Goal: Book appointment/travel/reservation

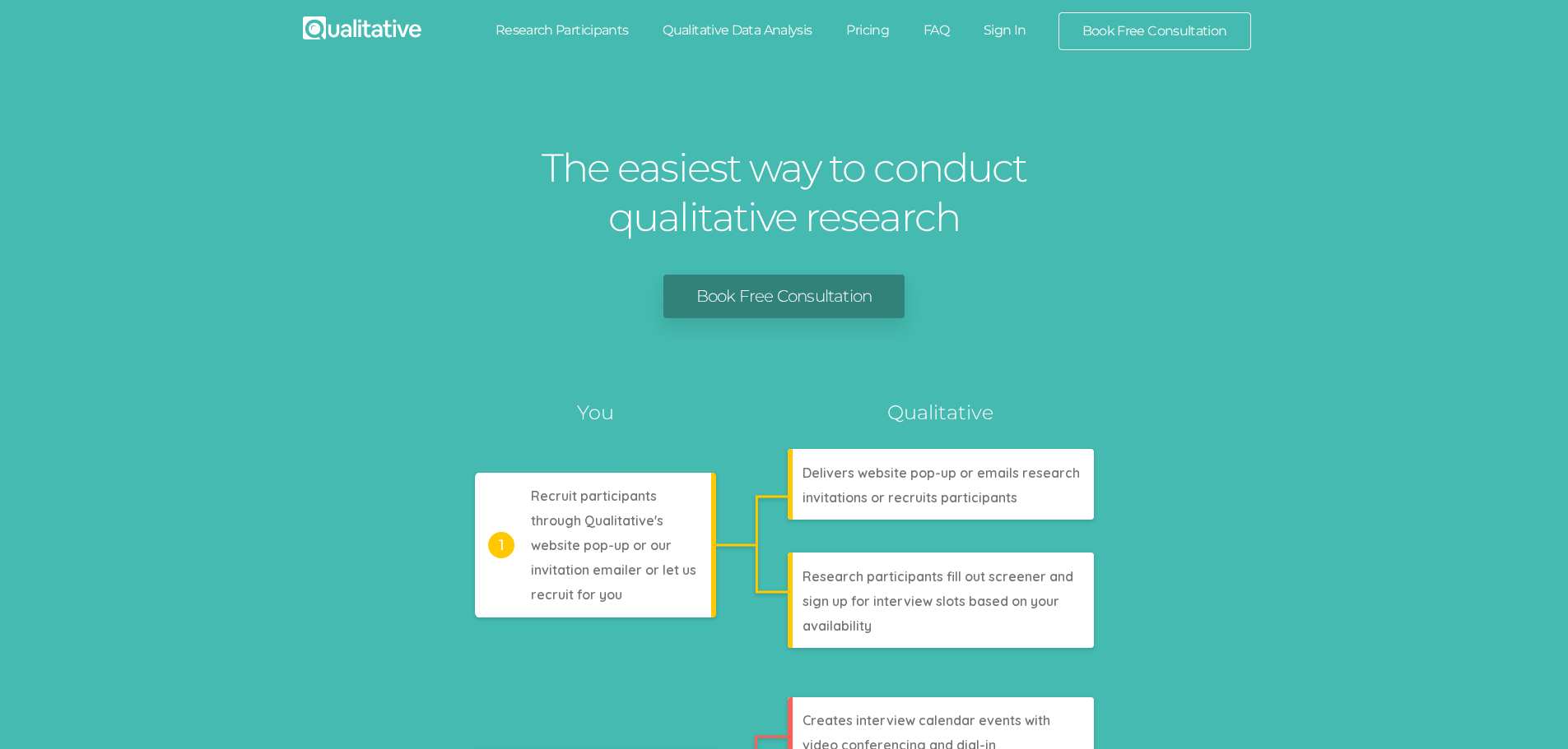
click at [1120, 36] on link "Book Free Consultation" at bounding box center [1154, 31] width 191 height 36
click at [865, 28] on link "Pricing" at bounding box center [866, 30] width 77 height 36
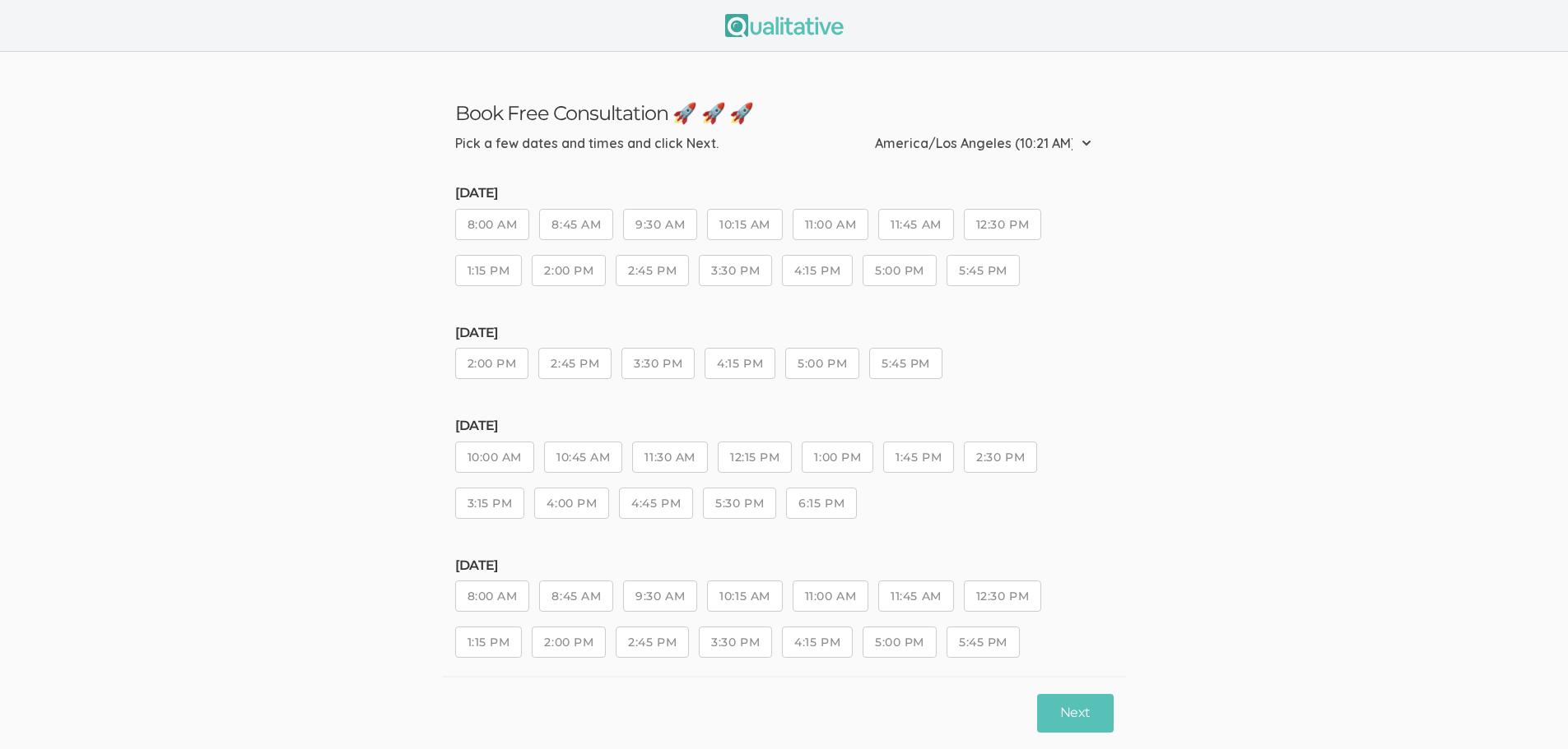
click at [820, 227] on button "11:00 AM" at bounding box center [830, 225] width 76 height 31
click at [1083, 714] on button "Next" at bounding box center [1075, 714] width 76 height 39
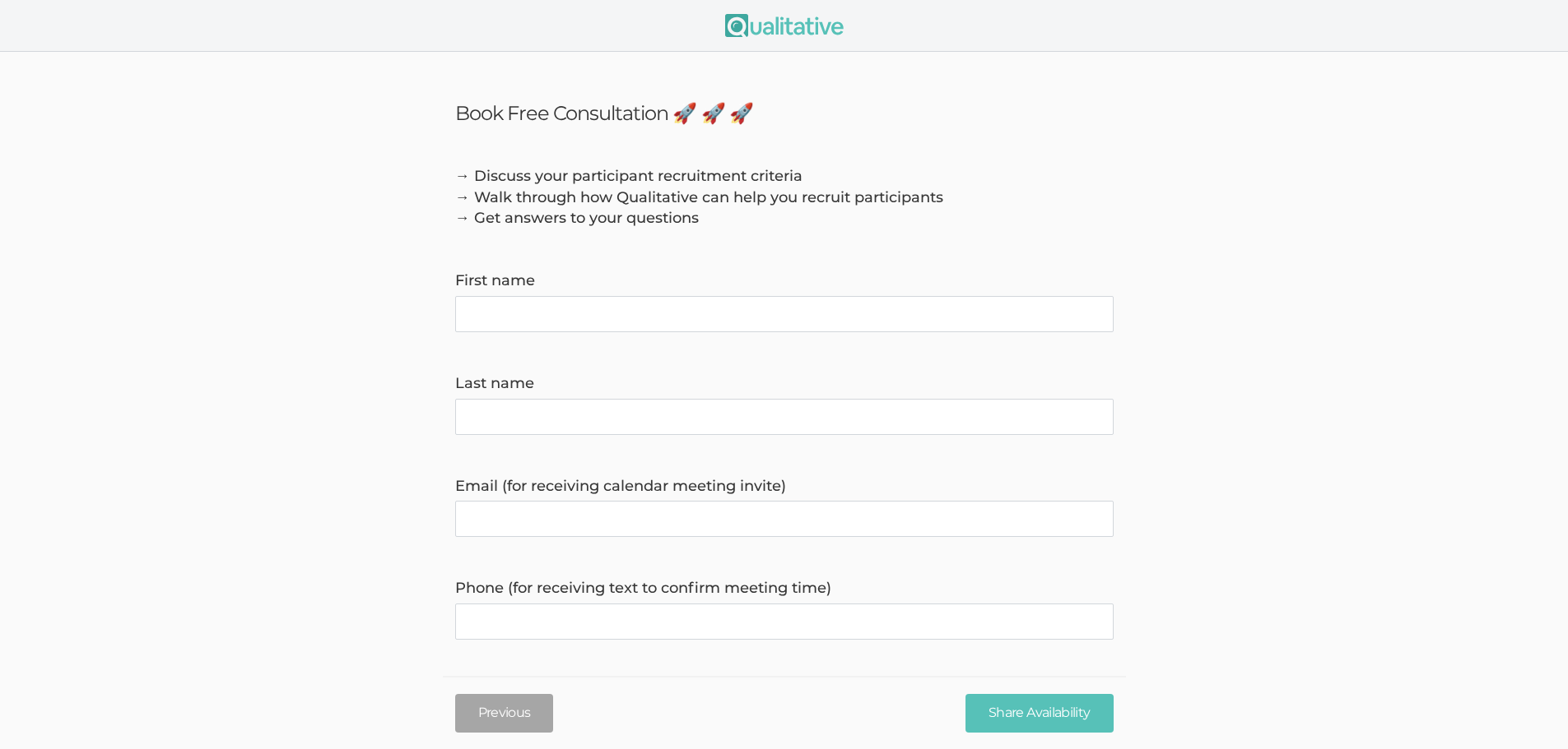
click at [566, 318] on name "First name" at bounding box center [784, 314] width 658 height 36
type name "[PERSON_NAME]"
type invite\) "[EMAIL_ADDRESS][DOMAIN_NAME]"
type time\) "6508080192"
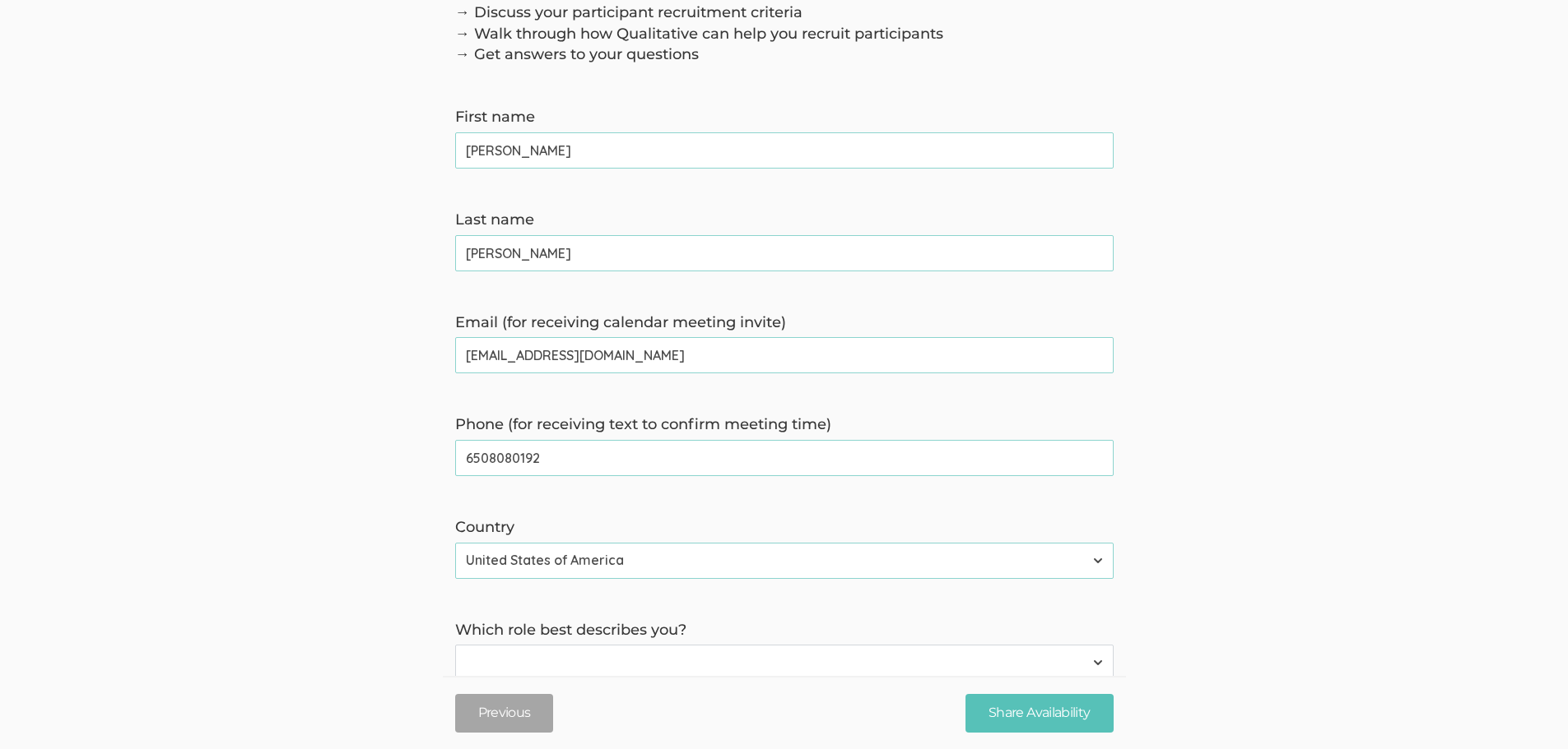
scroll to position [165, 0]
drag, startPoint x: 640, startPoint y: 350, endPoint x: 557, endPoint y: 360, distance: 83.6
click at [557, 360] on invite\) "[EMAIL_ADDRESS][DOMAIN_NAME]" at bounding box center [784, 355] width 658 height 36
click at [501, 350] on invite\) "[EMAIL_ADDRESS][DOMAIN_NAME]" at bounding box center [784, 355] width 658 height 36
type invite\) "[PERSON_NAME][EMAIL_ADDRESS][PERSON_NAME][DOMAIN_NAME]"
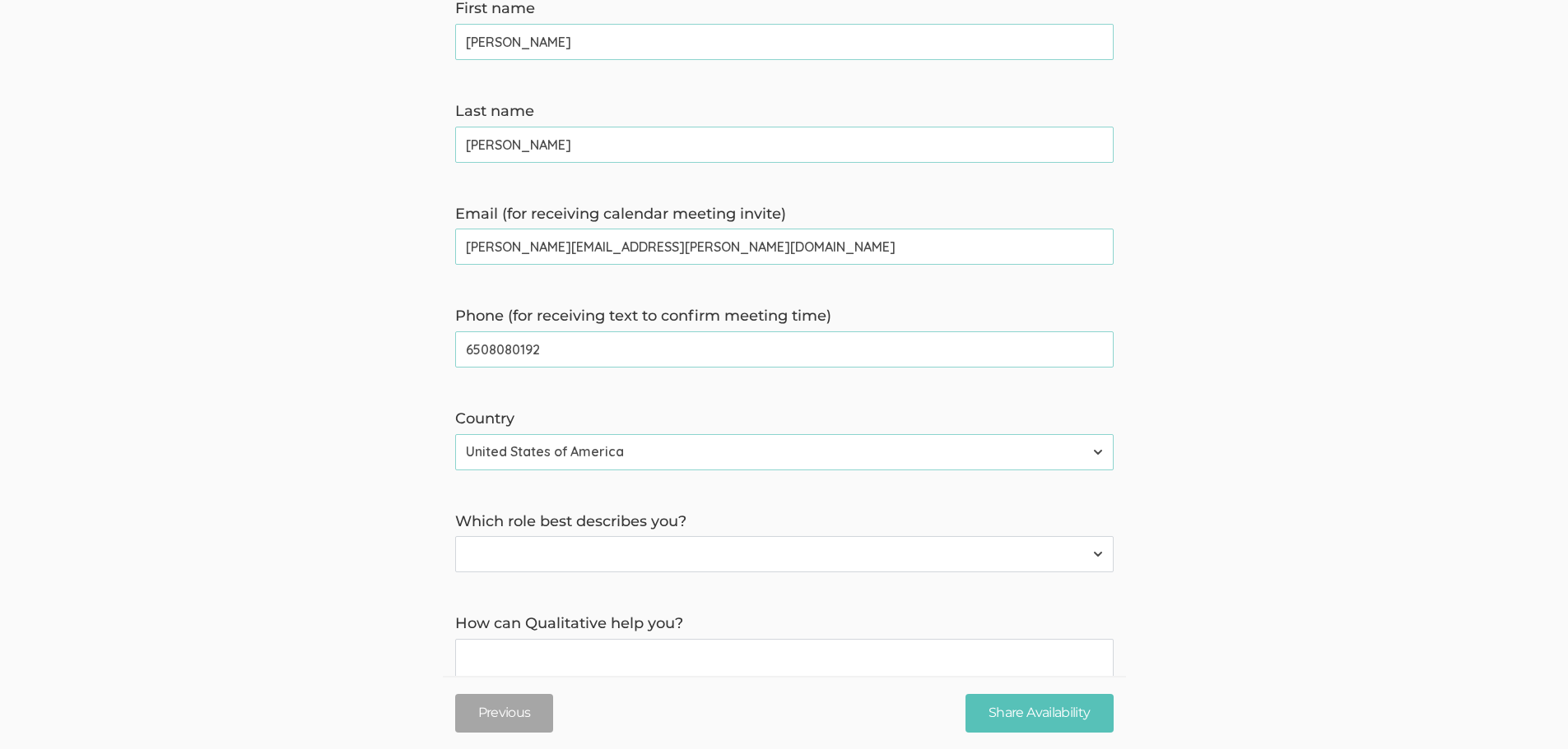
scroll to position [329, 0]
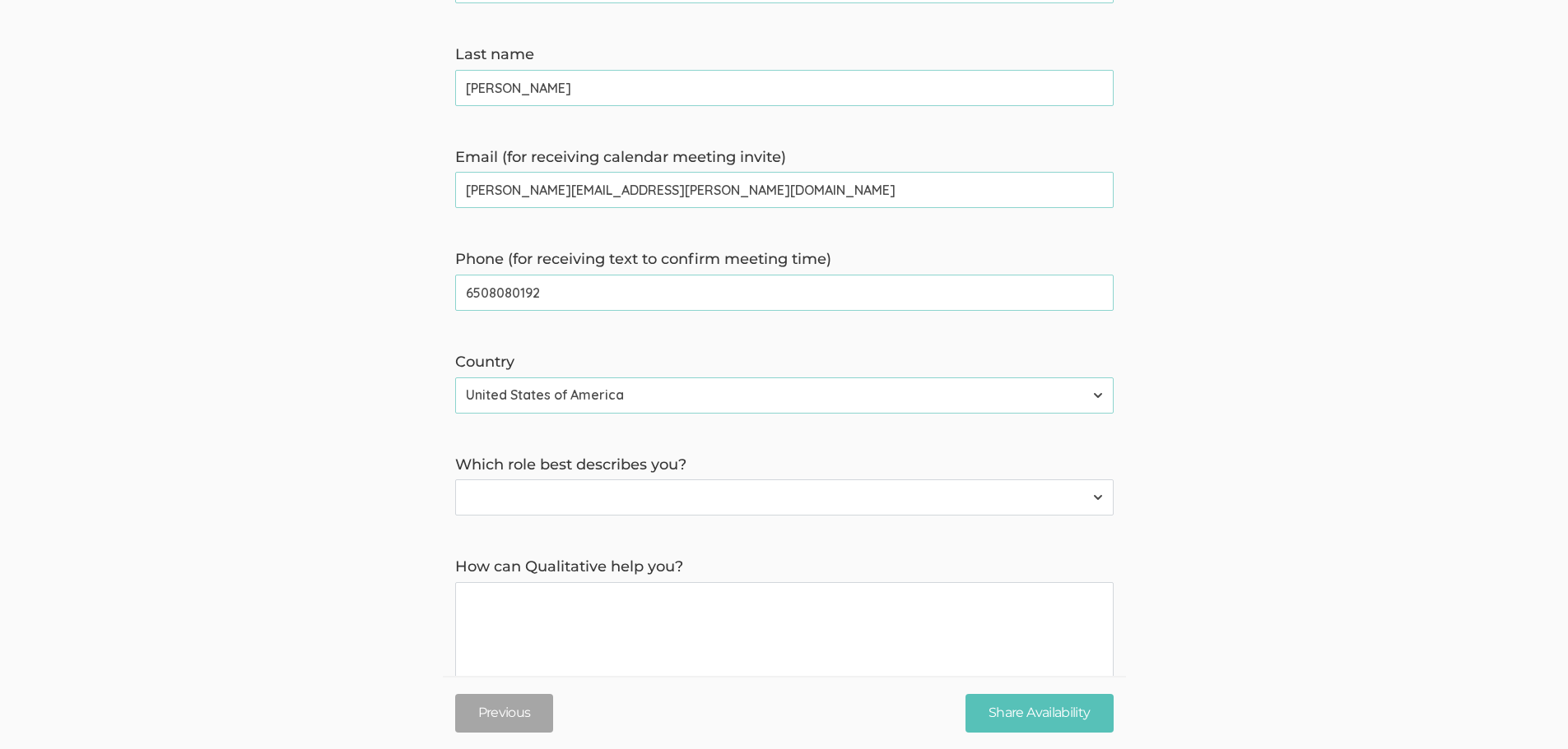
click at [603, 498] on select "Participant Researcher" at bounding box center [784, 498] width 658 height 36
select select "1"
click at [455, 483] on select "Participant Researcher" at bounding box center [784, 498] width 658 height 36
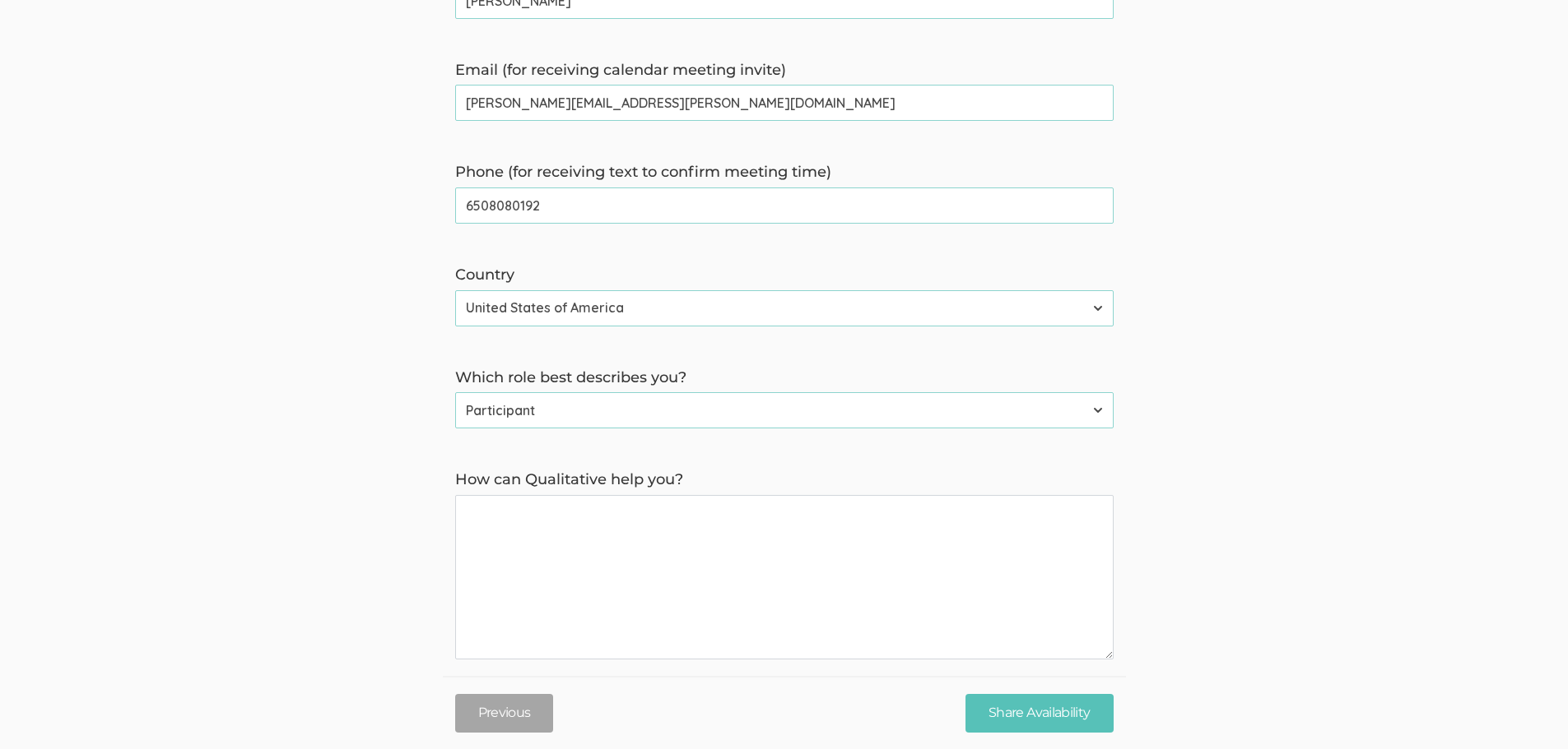
scroll to position [492, 0]
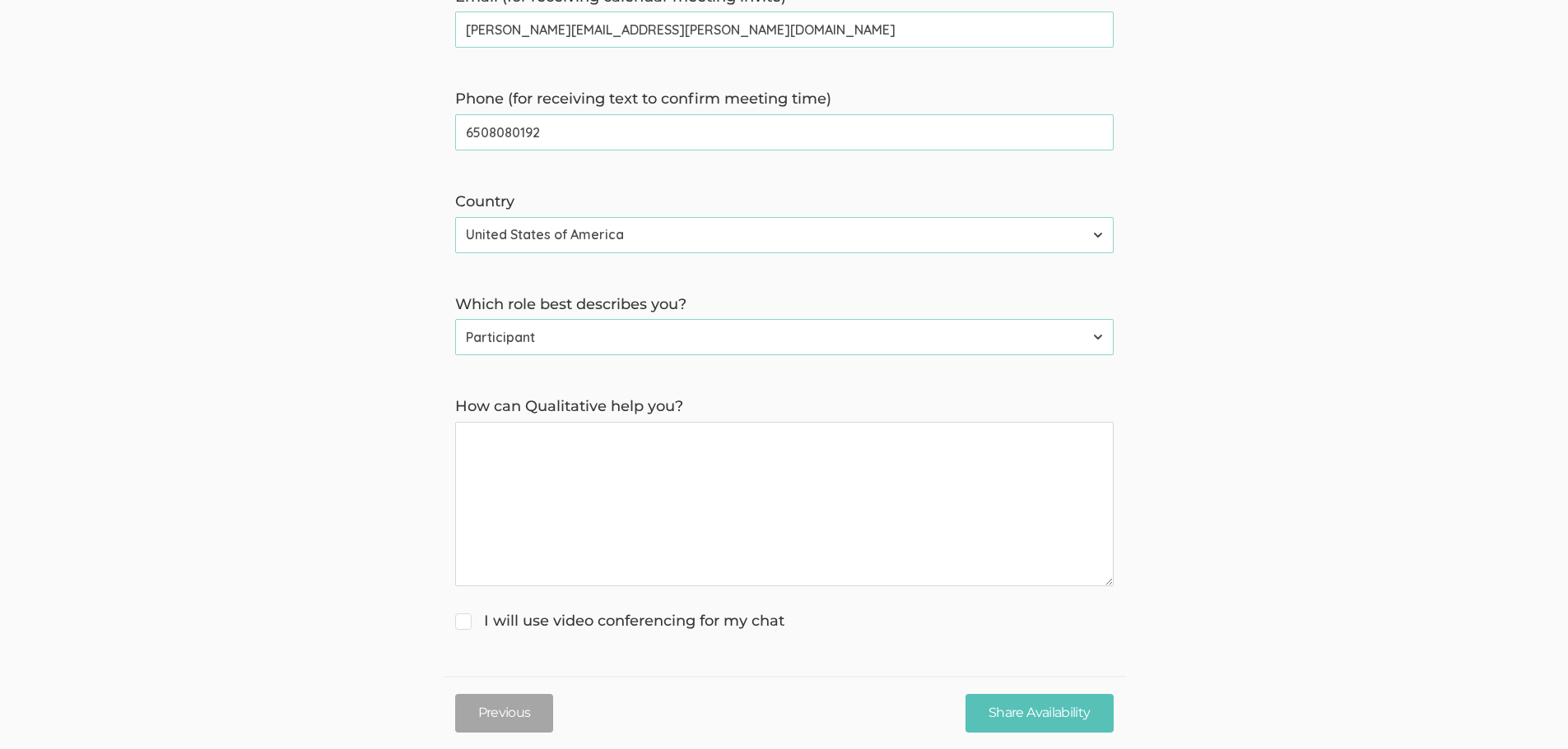
click at [464, 625] on input "I will use video conferencing for my chat" at bounding box center [460, 620] width 10 height 10
checkbox input "true"
click at [543, 466] on you\? "How can Qualitative help you?" at bounding box center [784, 503] width 658 height 165
click at [494, 452] on you\? "How can Qualitative help you?" at bounding box center [784, 503] width 658 height 165
click at [505, 444] on you\? "How can Qualitative help you?" at bounding box center [784, 503] width 658 height 165
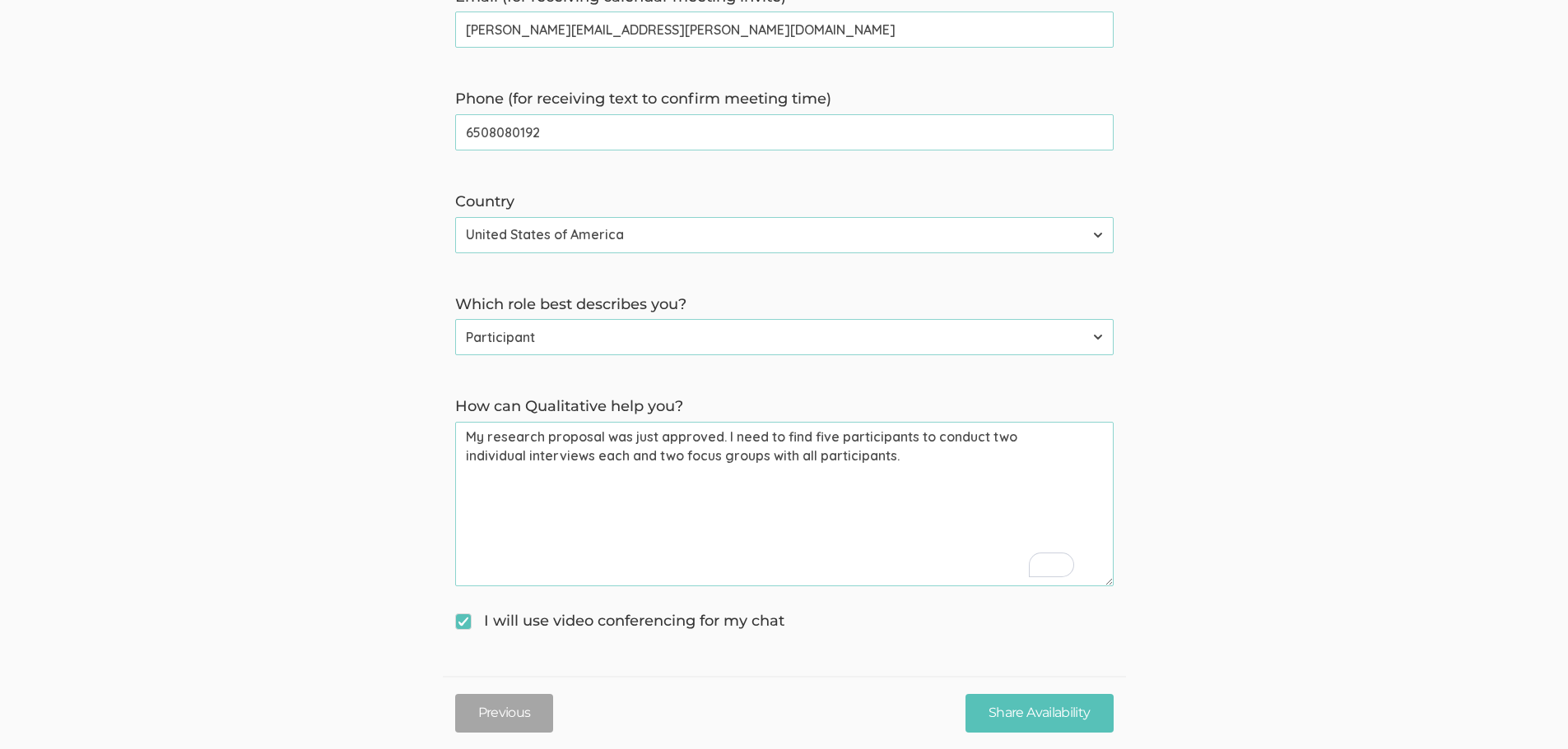
click at [658, 524] on you\? "My research proposal was just approved. I need to find five participants to con…" at bounding box center [784, 503] width 658 height 165
paste you\? "This dissertation investigates how young adults reflect on their transition fro…"
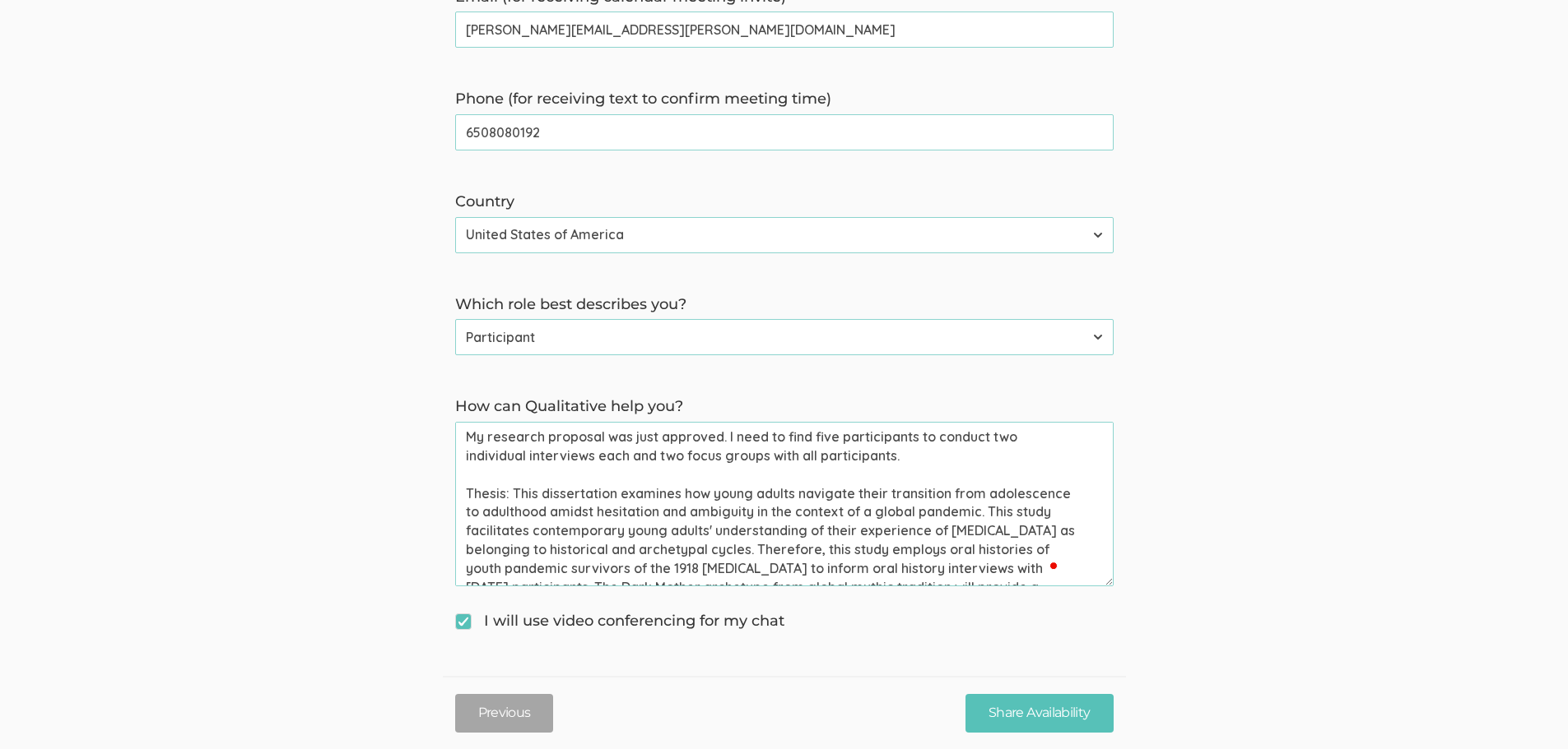
scroll to position [0, 0]
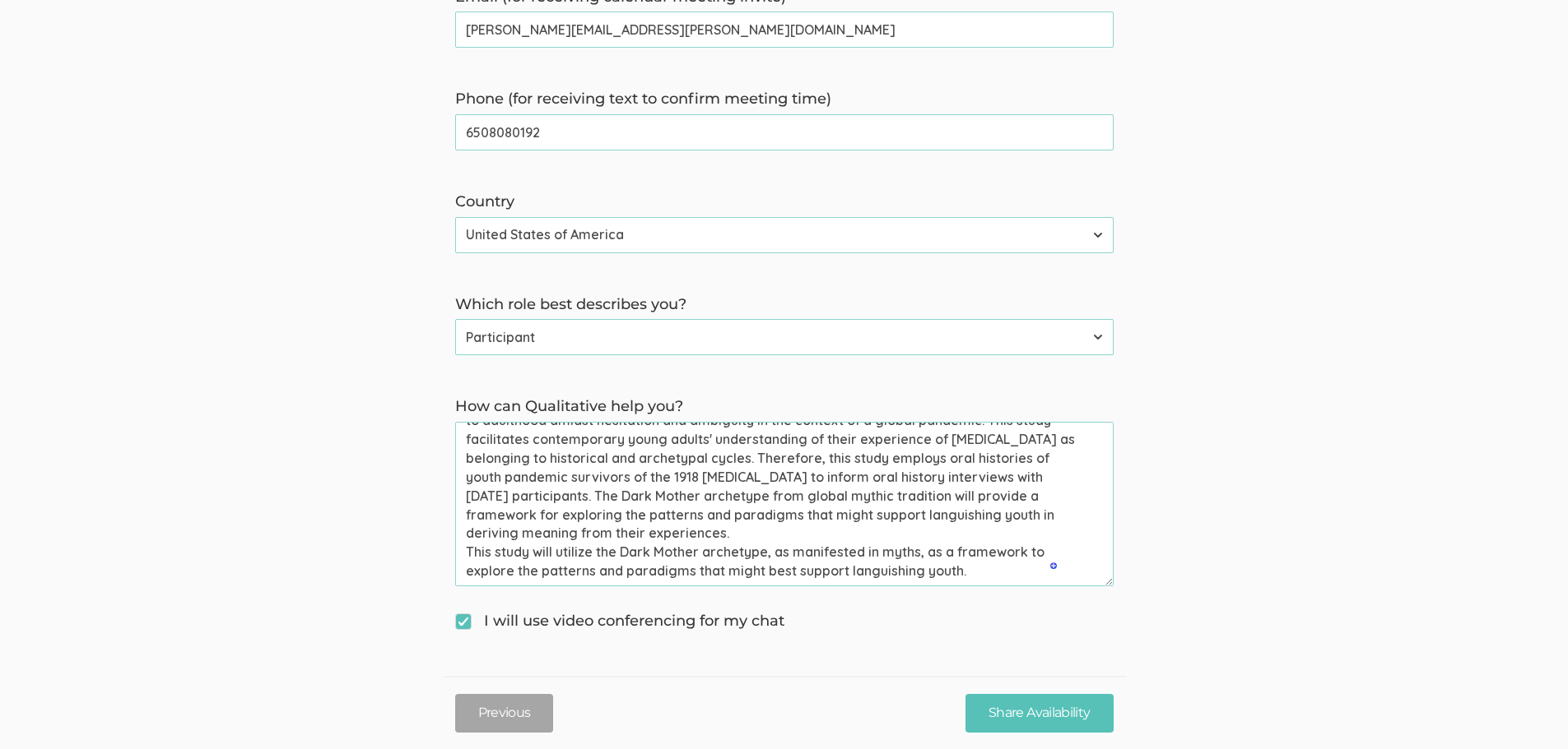
click at [1026, 570] on you\? "My research proposal was just approved. I need to find five participants to con…" at bounding box center [784, 503] width 658 height 165
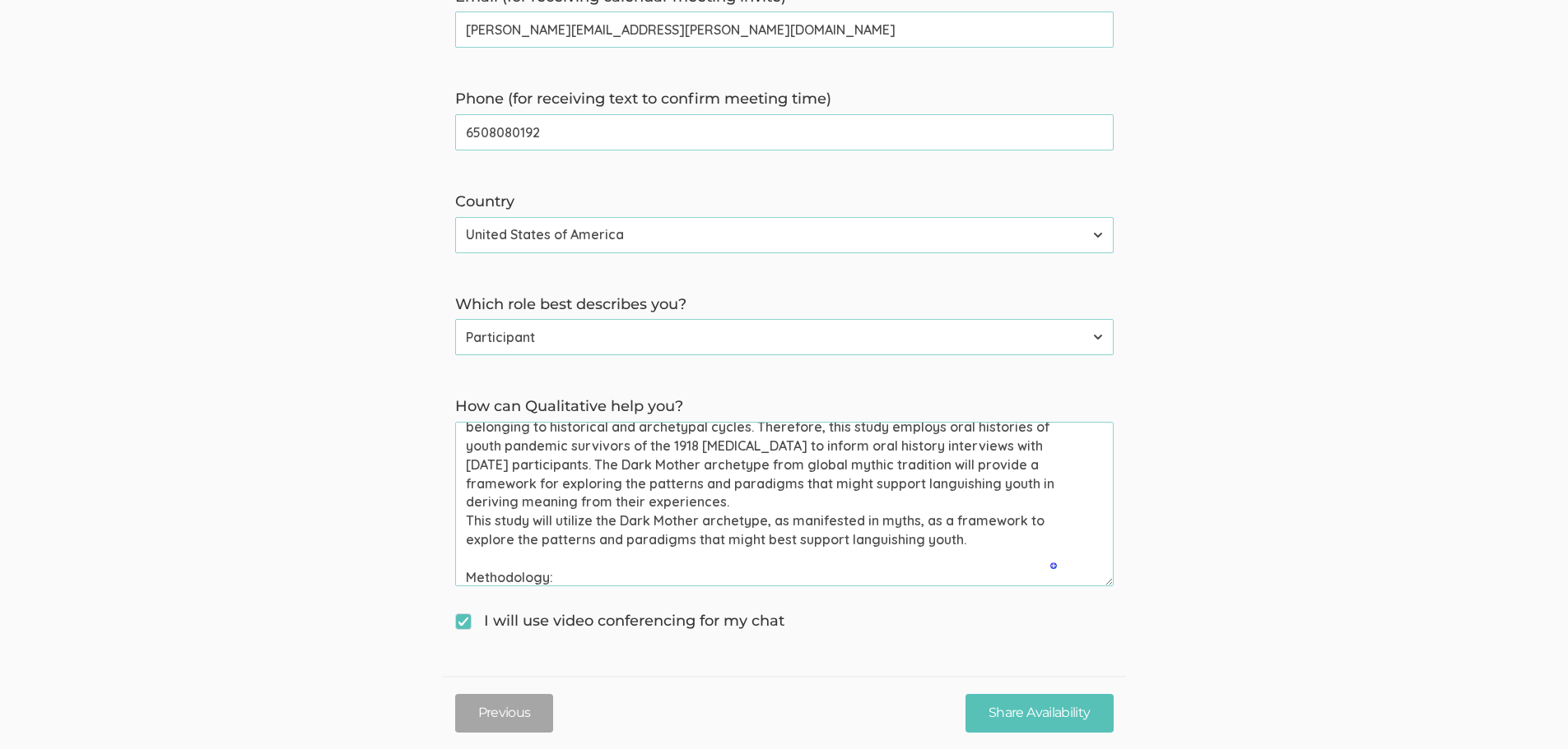
paste you\? "ploys a qualitative methodology, featuring oral history interviews with young a…"
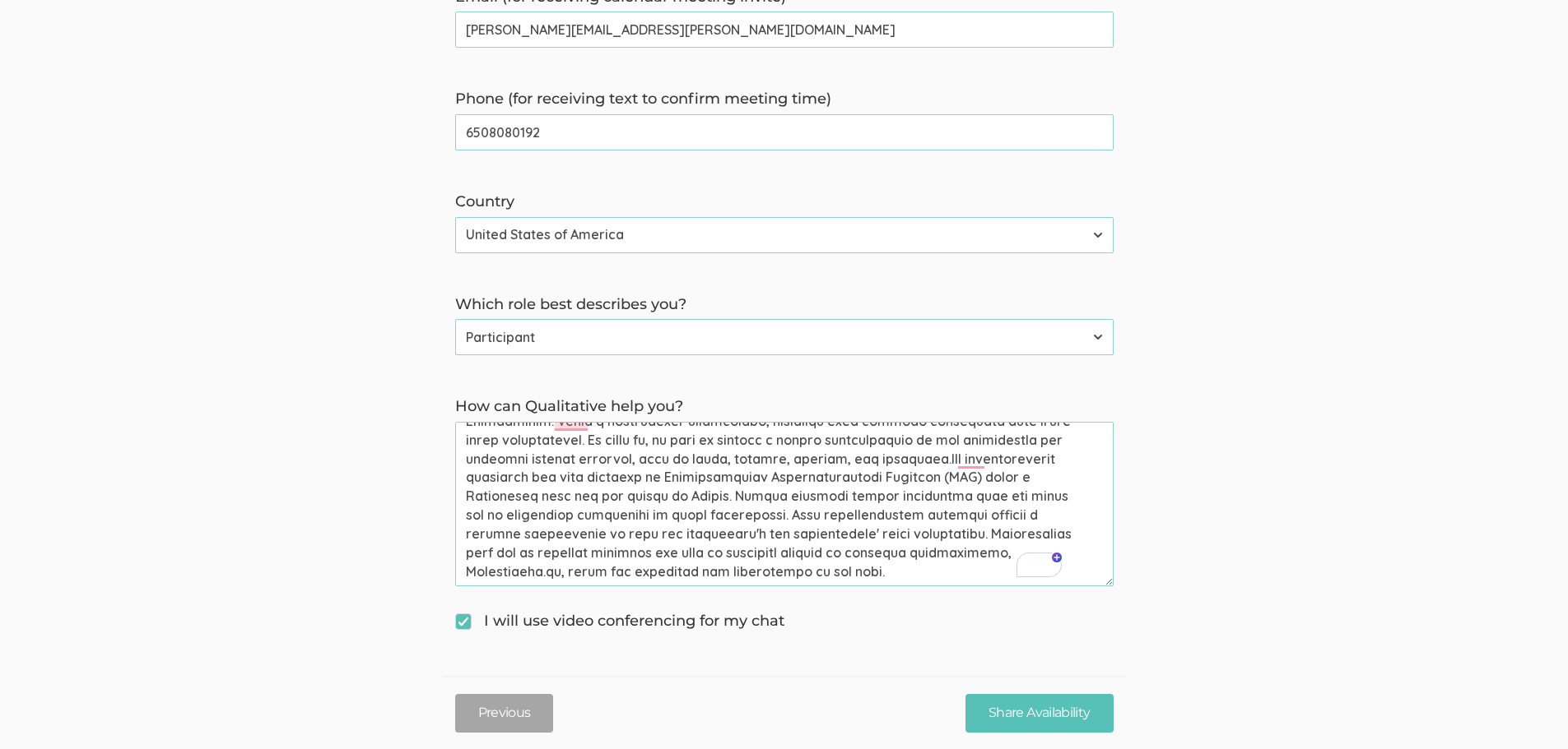
drag, startPoint x: 550, startPoint y: 504, endPoint x: 923, endPoint y: 600, distance: 385.2
click at [923, 600] on form "→ Discuss your participant recruitment criteria → Walk through how Qualitative …" at bounding box center [784, 155] width 1568 height 958
paste you\? "This scholarship em"
click at [1077, 568] on you\? "How can Qualitative help you?" at bounding box center [784, 503] width 658 height 165
click at [1078, 567] on you\? "How can Qualitative help you?" at bounding box center [784, 503] width 658 height 165
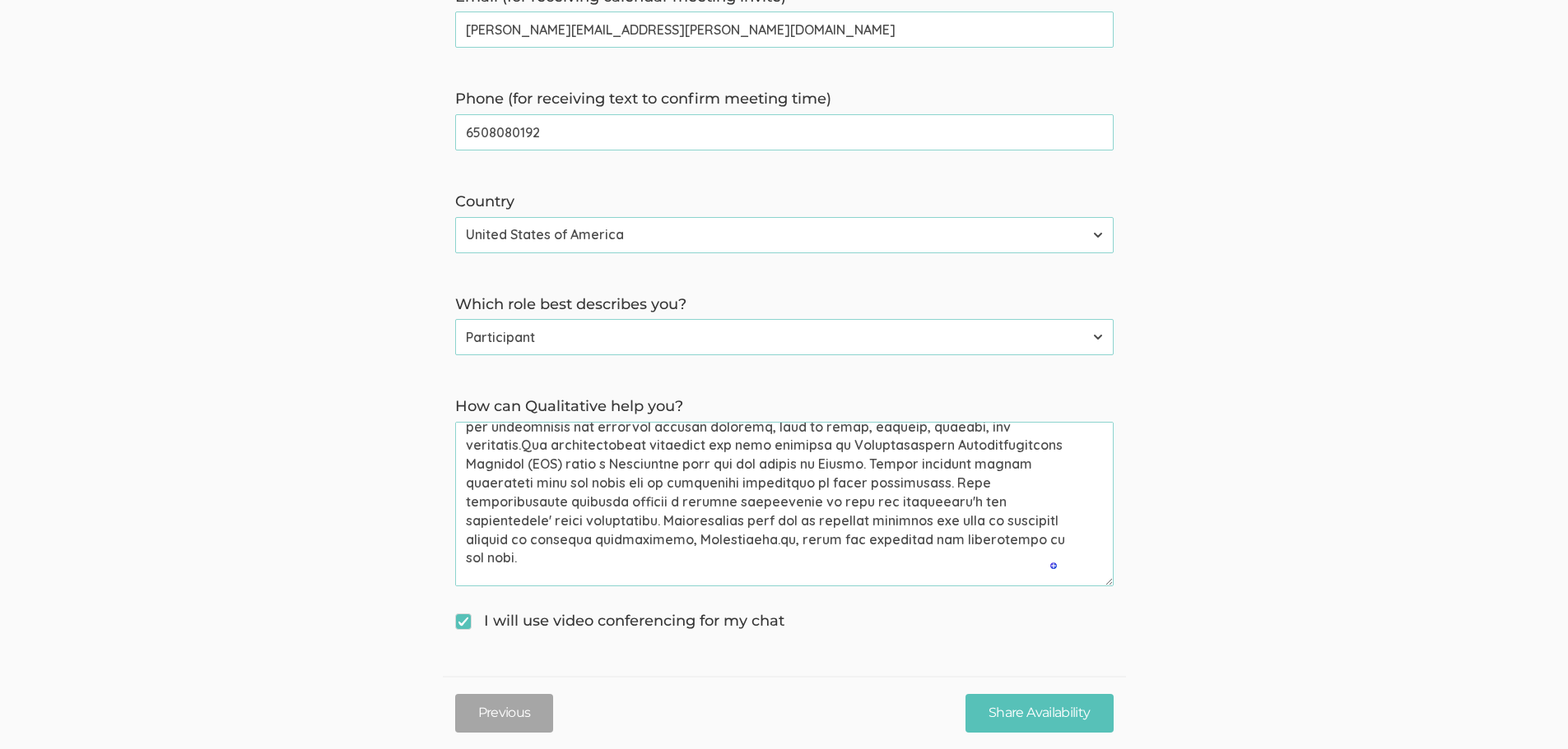
paste you\? "The participants in this study will be [DEMOGRAPHIC_DATA] individuals ages eigh…"
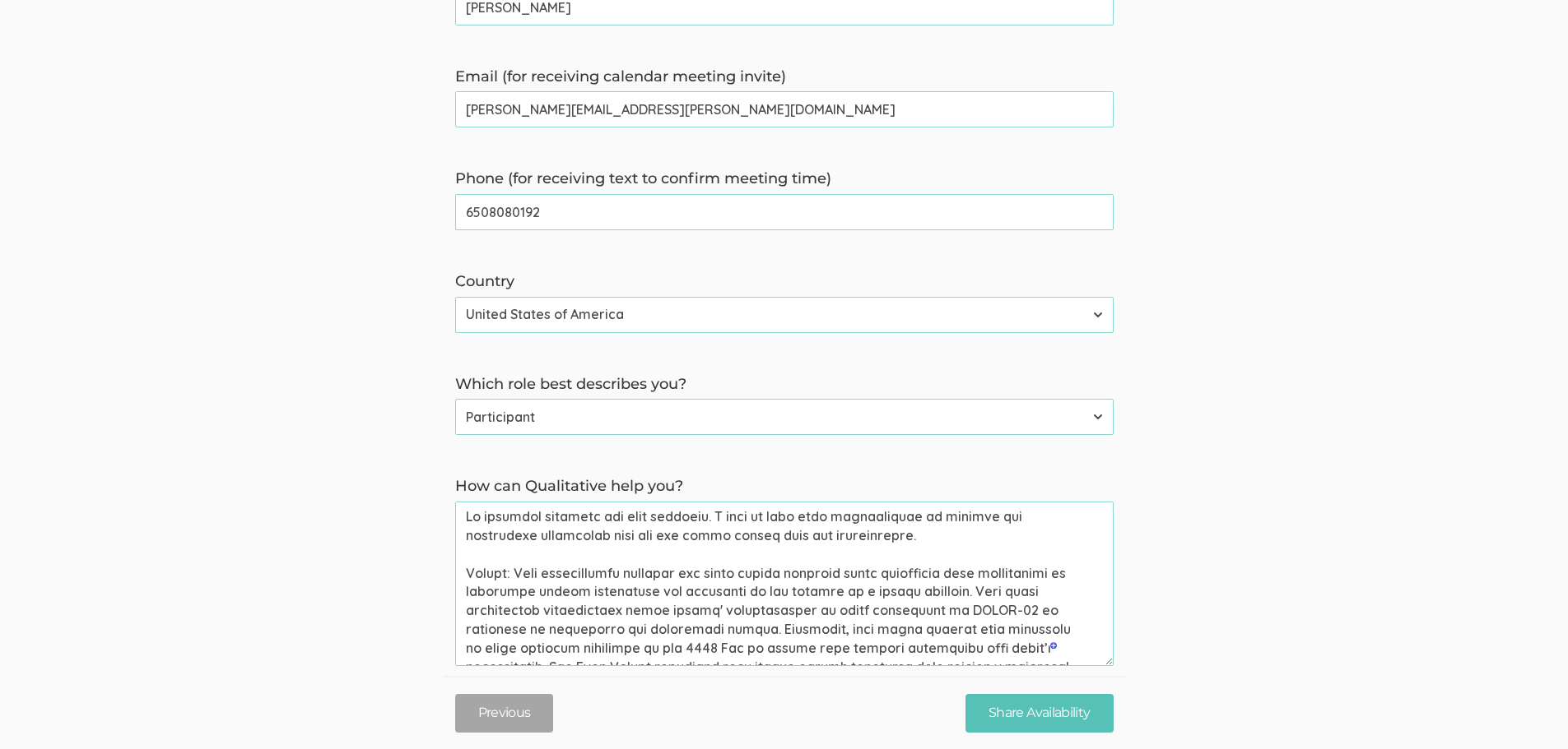
click at [506, 522] on you\? "How can Qualitative help you?" at bounding box center [784, 583] width 658 height 165
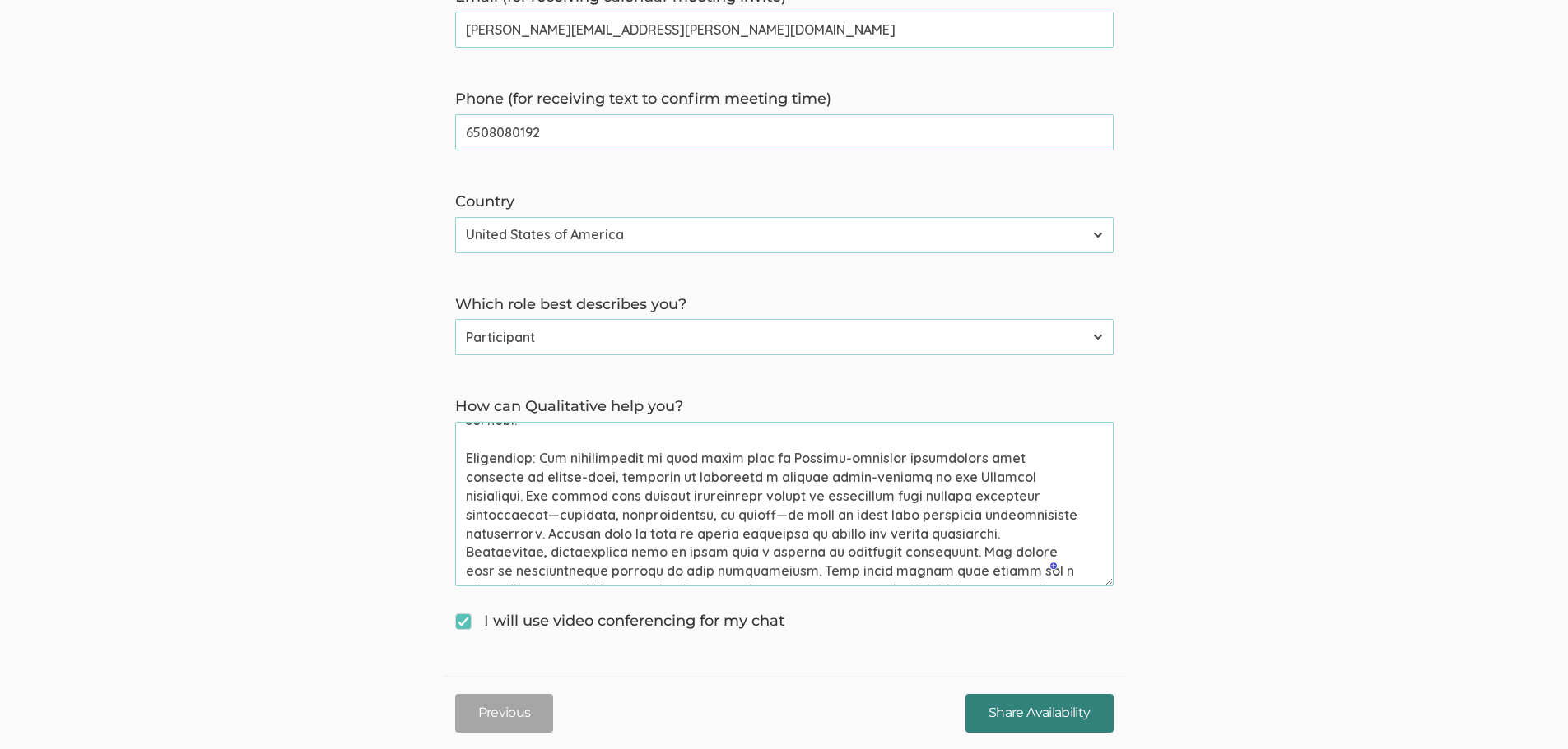
type you\? "Lo ipsumdolorsi ametcons adi elit seddoeiu. T inci ut labo etdo magnaaliquae ad…"
click at [1031, 728] on input "Share Availability" at bounding box center [1039, 714] width 148 height 39
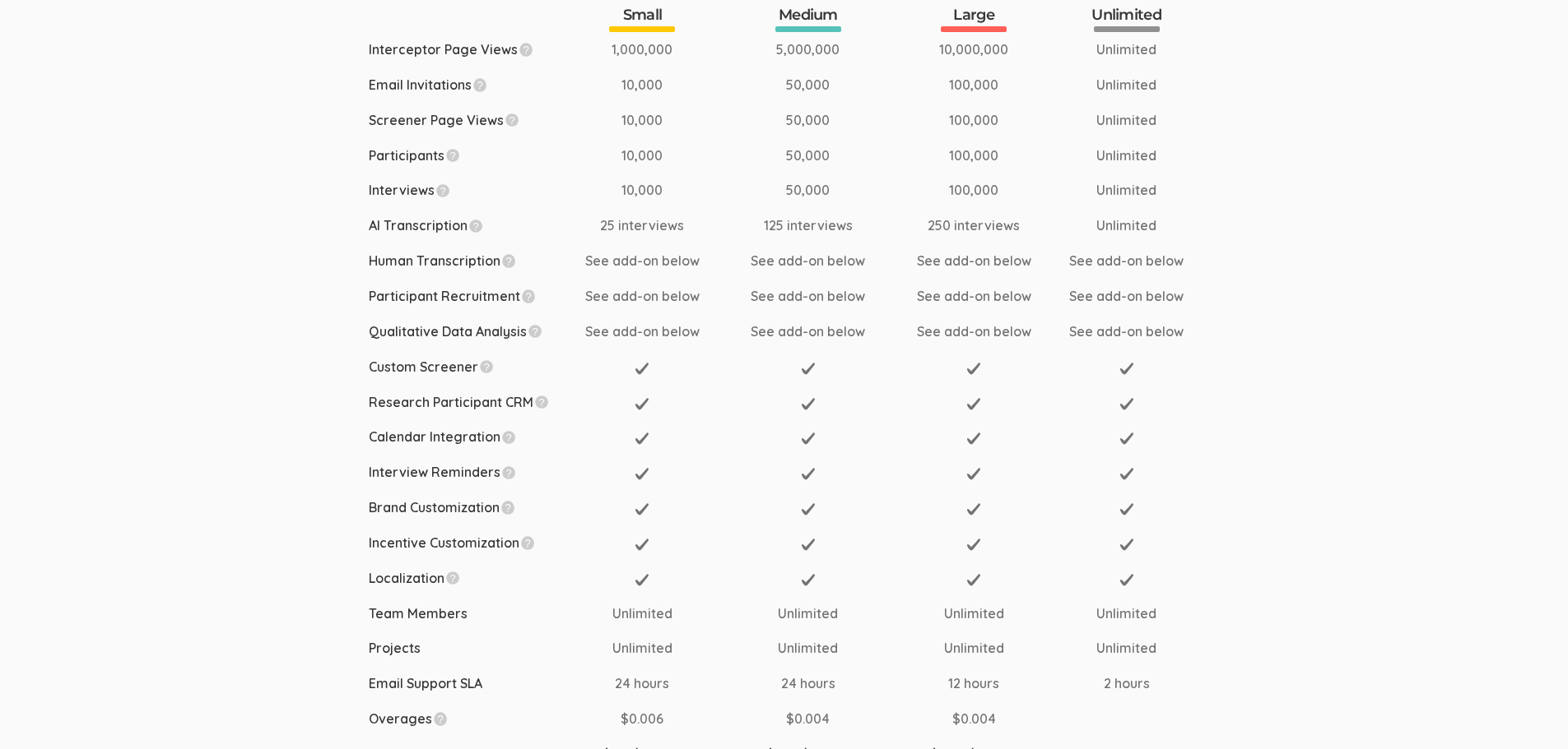
scroll to position [82, 0]
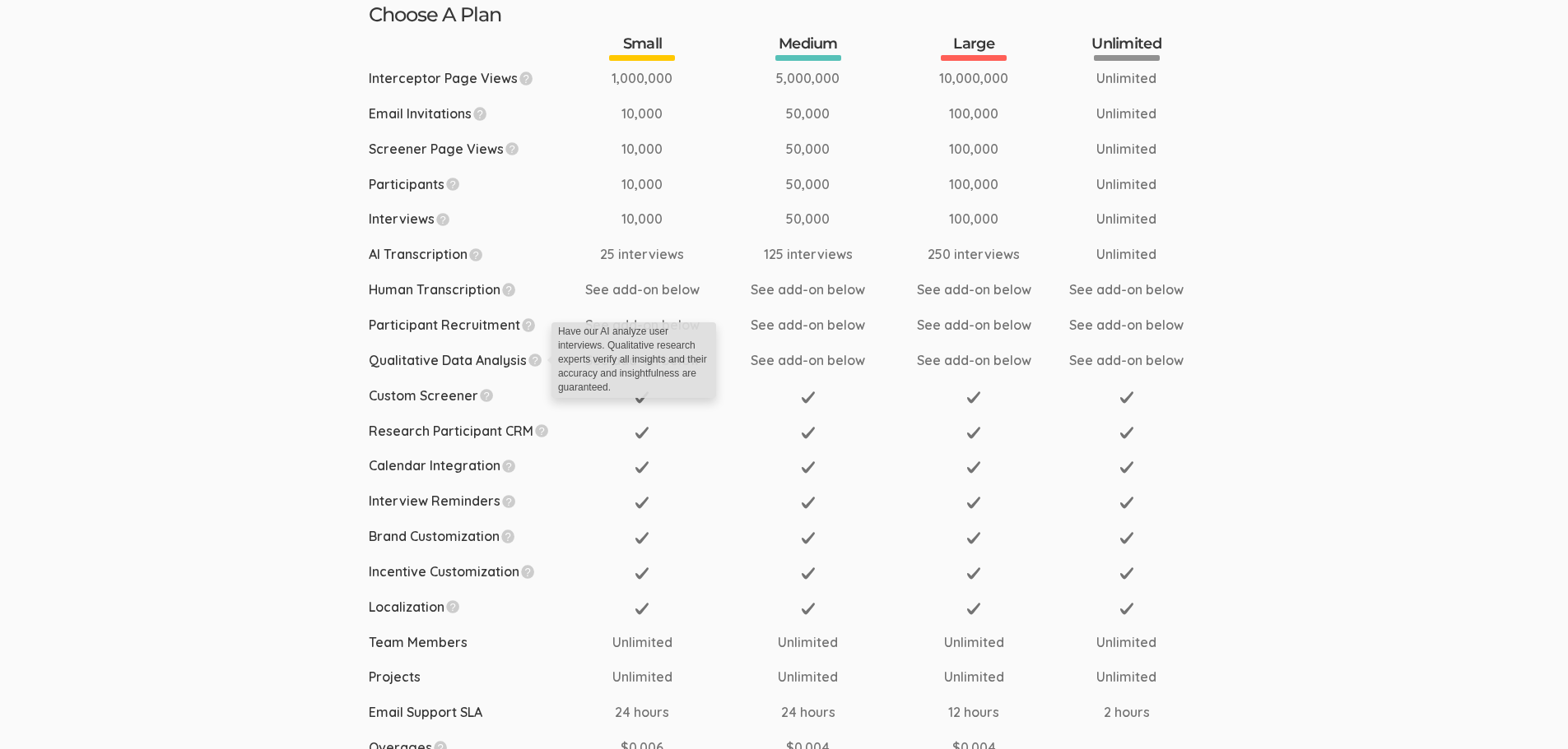
click at [539, 360] on img at bounding box center [535, 360] width 14 height 14
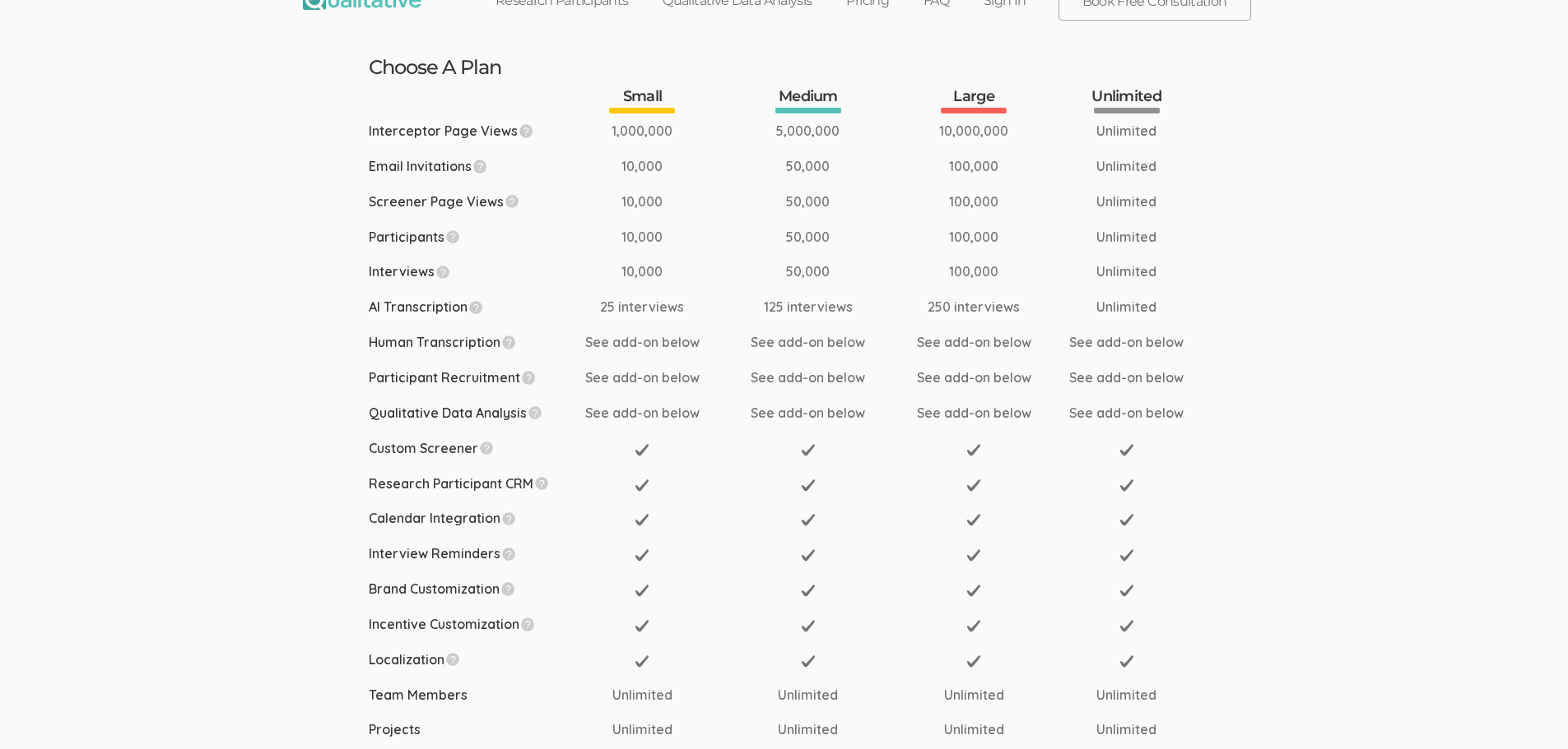
scroll to position [0, 0]
